Goal: Task Accomplishment & Management: Use online tool/utility

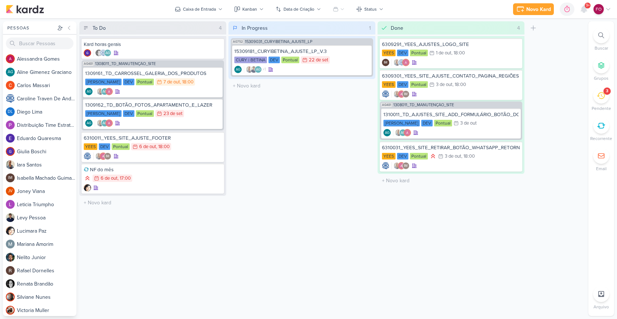
click at [602, 97] on icon at bounding box center [601, 95] width 8 height 8
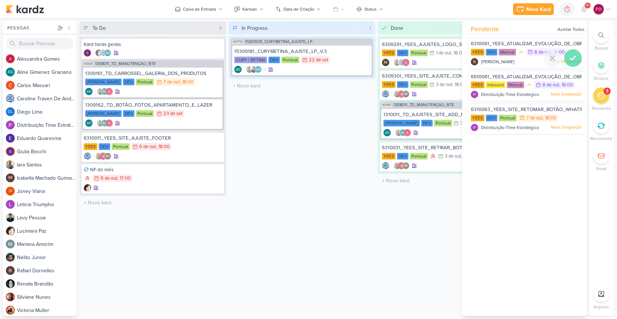
click at [572, 57] on icon at bounding box center [572, 58] width 9 height 9
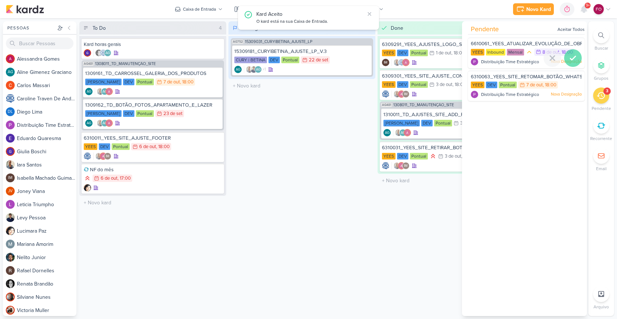
click at [570, 57] on icon at bounding box center [572, 58] width 9 height 9
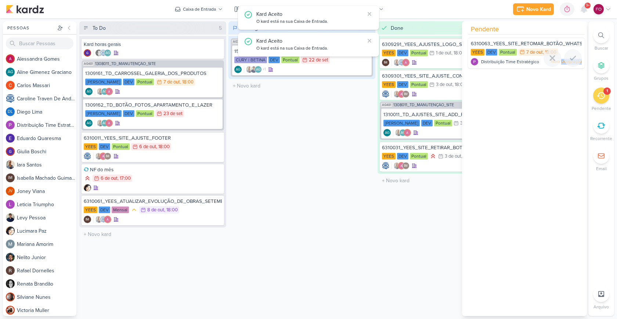
click at [570, 57] on icon at bounding box center [572, 58] width 9 height 9
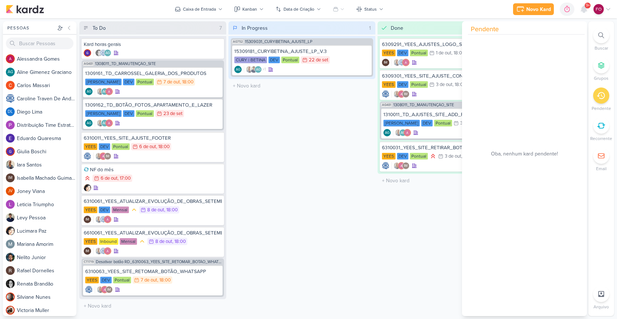
click at [348, 199] on div "In Progress 1 Mover Para Esquerda Mover Para Direita [GEOGRAPHIC_DATA] AG752 15…" at bounding box center [301, 168] width 147 height 294
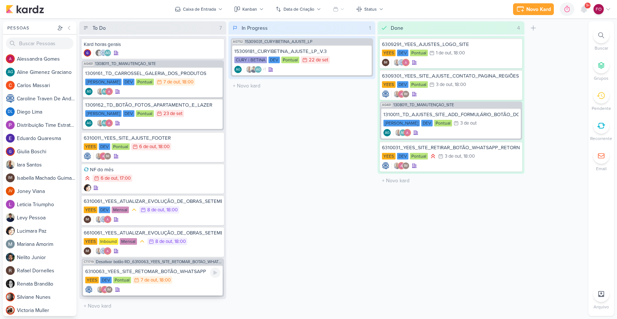
click at [185, 284] on div "6310063_YEES_SITE_RETOMAR_BOTÃO_WHATSAPP [GEOGRAPHIC_DATA] DEV Pontual 7/10 [DA…" at bounding box center [153, 280] width 140 height 30
click at [494, 160] on div "6310031_YEES_SITE_RETIRAR_BOTÃO_WHATSAPP_RETORNAR_BOTÃO_RD [GEOGRAPHIC_DATA] DE…" at bounding box center [451, 156] width 142 height 30
click at [196, 280] on div "YEES DEV Pontual 7/10 [DATE] 18:00" at bounding box center [152, 280] width 135 height 8
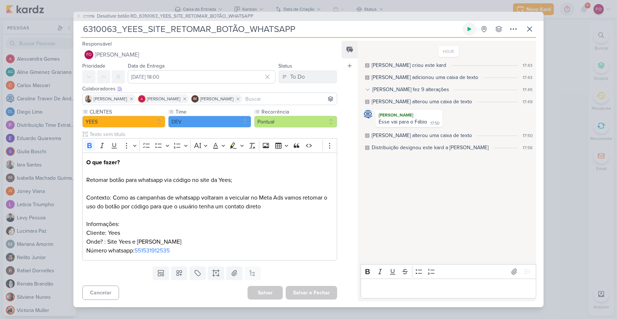
click at [470, 27] on icon at bounding box center [469, 29] width 6 height 6
click at [469, 30] on icon at bounding box center [469, 29] width 4 height 4
click at [532, 28] on icon at bounding box center [529, 29] width 9 height 9
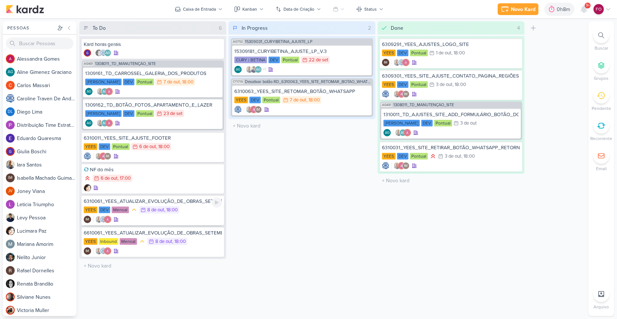
click at [189, 205] on div "6310061_YEES_ATUALIZAR_EVOLUÇÃO_DE_OBRAS_SETEMBRO [GEOGRAPHIC_DATA] DEV Mensal …" at bounding box center [153, 210] width 142 height 30
